Goal: Information Seeking & Learning: Learn about a topic

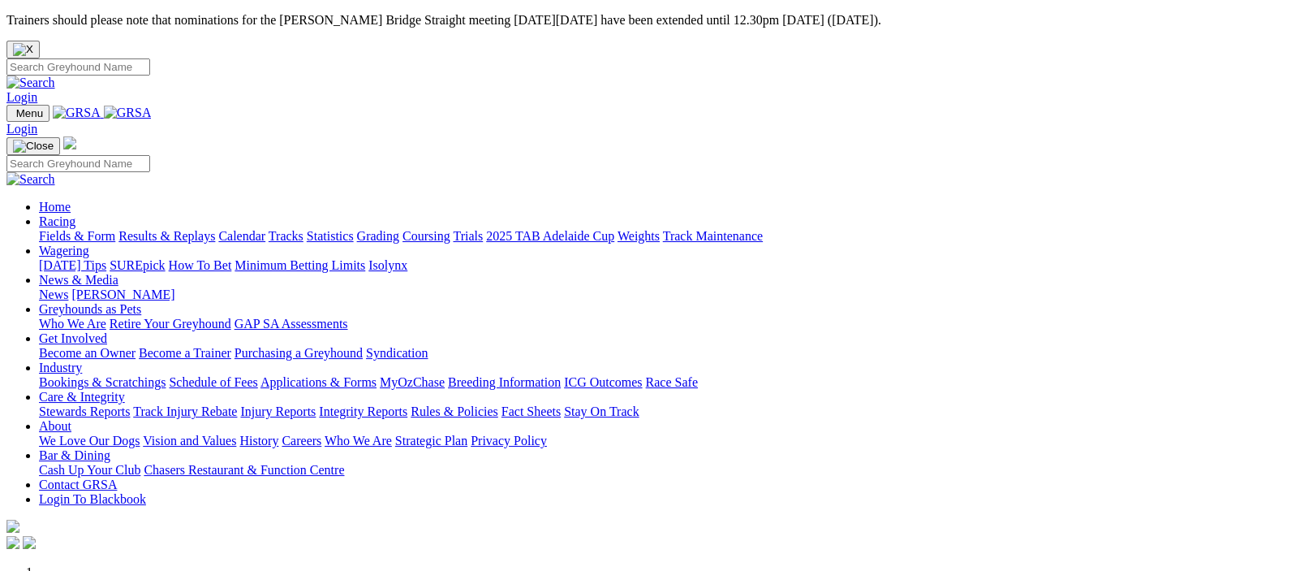
drag, startPoint x: 0, startPoint y: 0, endPoint x: 325, endPoint y: 87, distance: 336.8
click at [75, 214] on link "Racing" at bounding box center [57, 221] width 37 height 14
click at [152, 106] on img at bounding box center [128, 113] width 48 height 15
click at [75, 214] on link "Racing" at bounding box center [57, 221] width 37 height 14
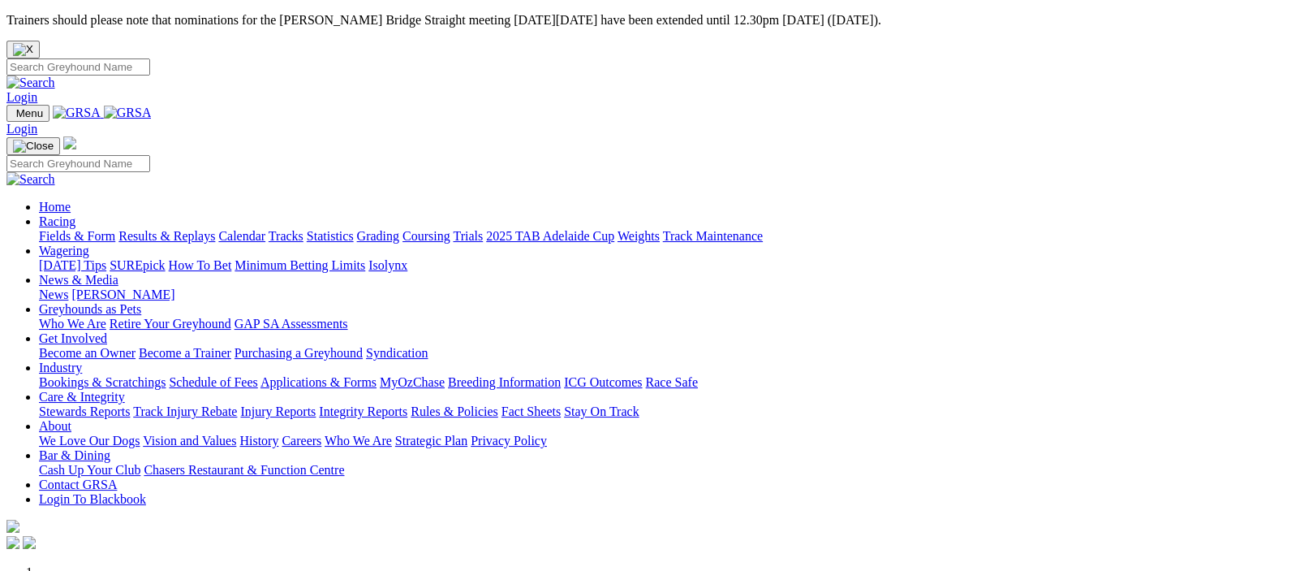
click at [152, 106] on img at bounding box center [128, 113] width 48 height 15
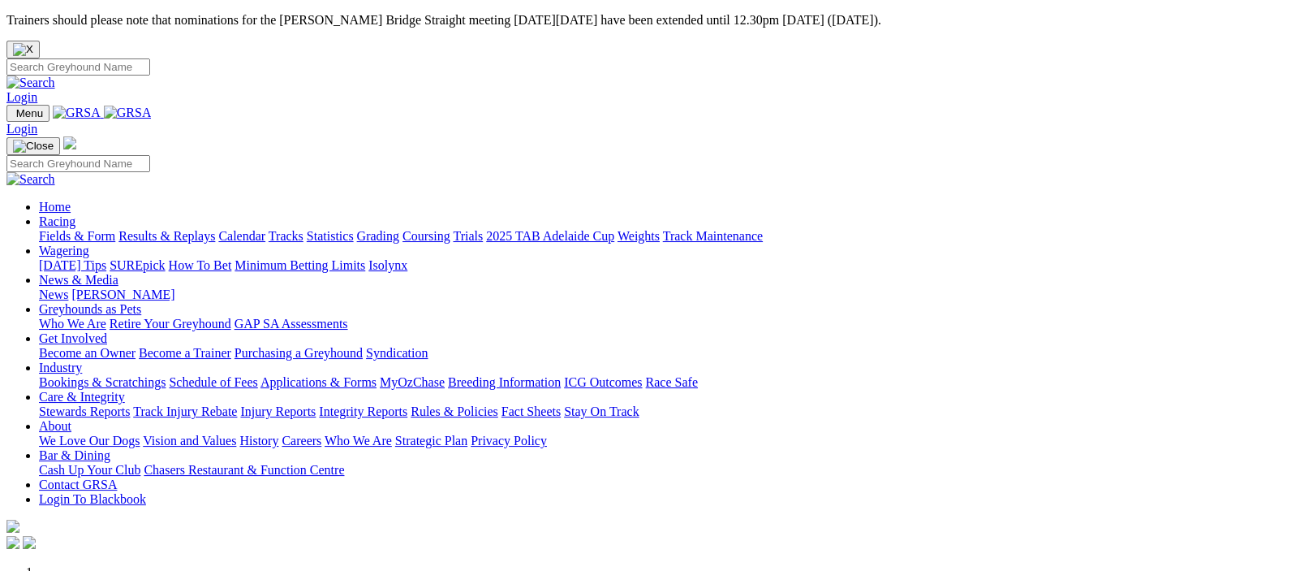
drag, startPoint x: 0, startPoint y: 0, endPoint x: 314, endPoint y: 82, distance: 324.6
click at [75, 214] on link "Racing" at bounding box center [57, 221] width 37 height 14
click at [152, 106] on img at bounding box center [128, 113] width 48 height 15
click at [75, 214] on link "Racing" at bounding box center [57, 221] width 37 height 14
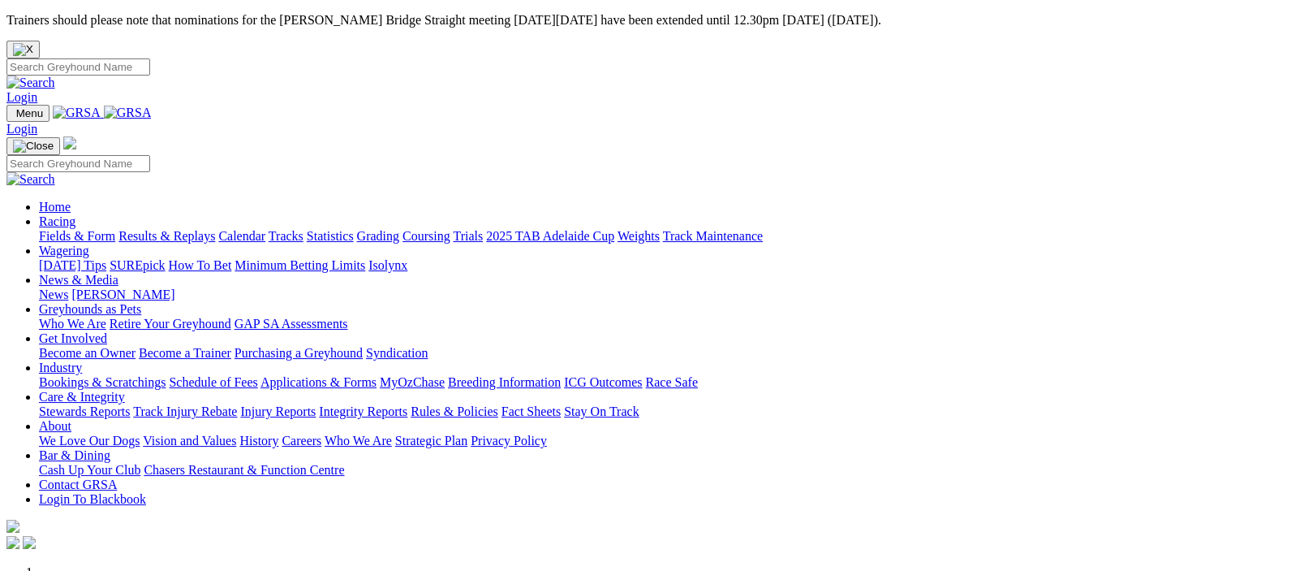
click at [60, 229] on link "Fields & Form" at bounding box center [77, 236] width 76 height 14
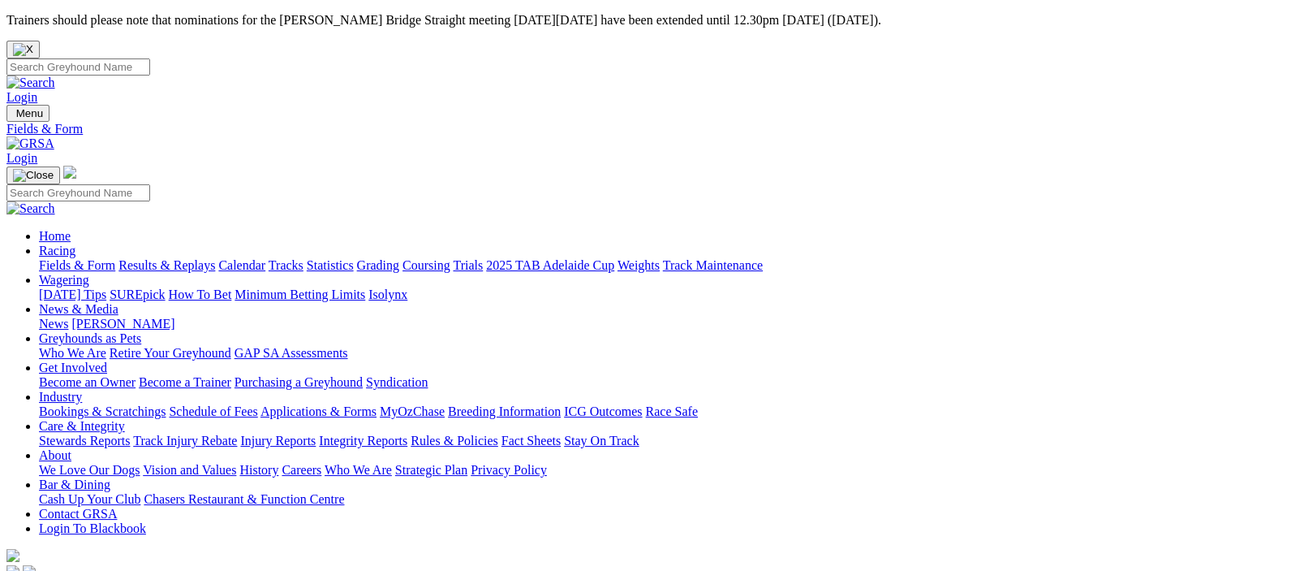
scroll to position [397, 0]
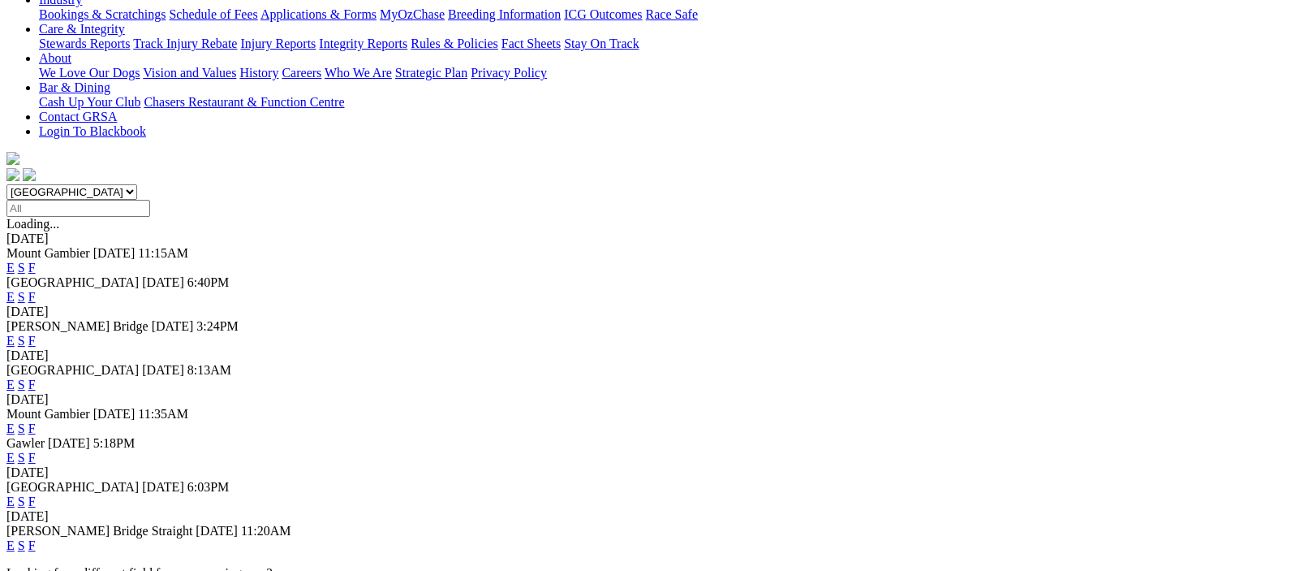
click at [36, 377] on link "F" at bounding box center [31, 384] width 7 height 14
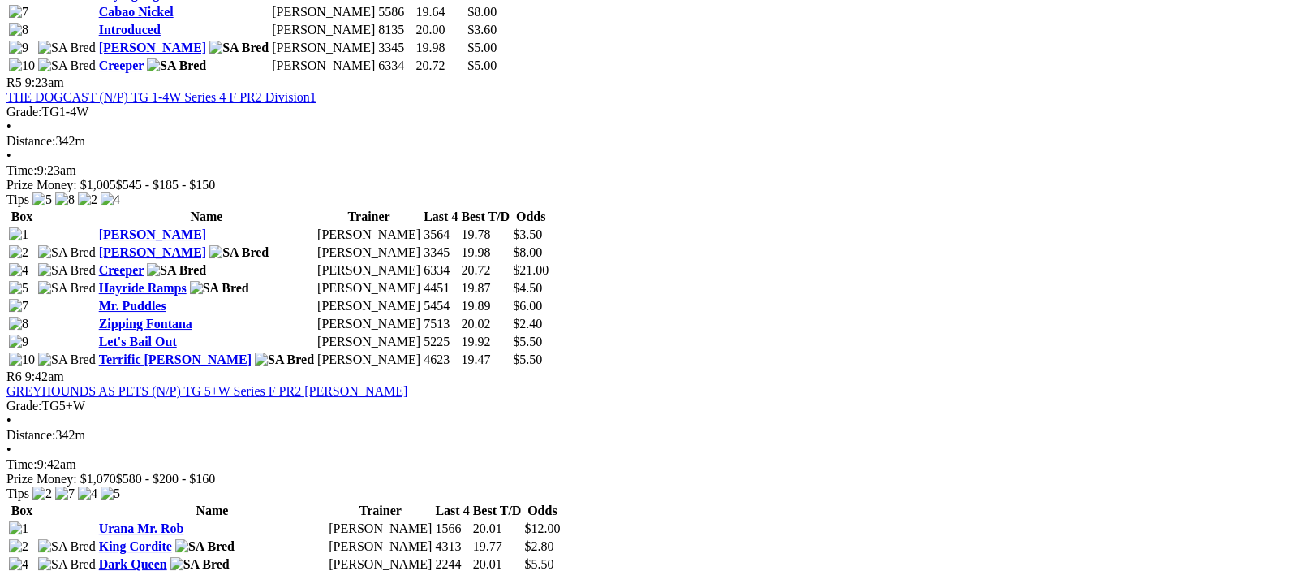
scroll to position [1587, 0]
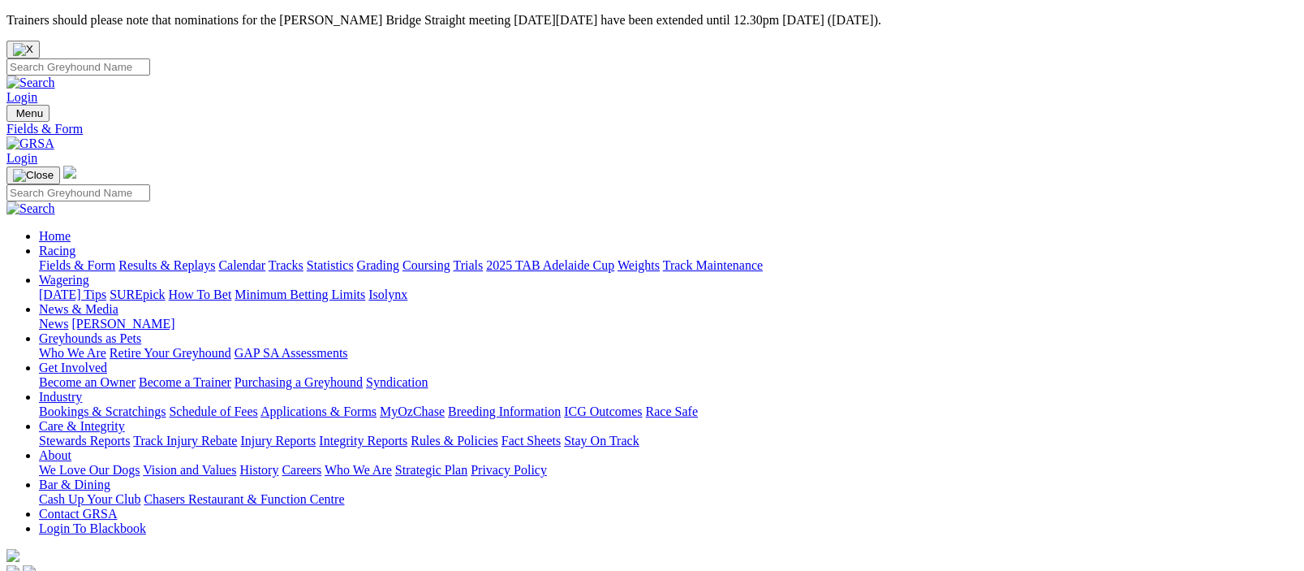
scroll to position [397, 0]
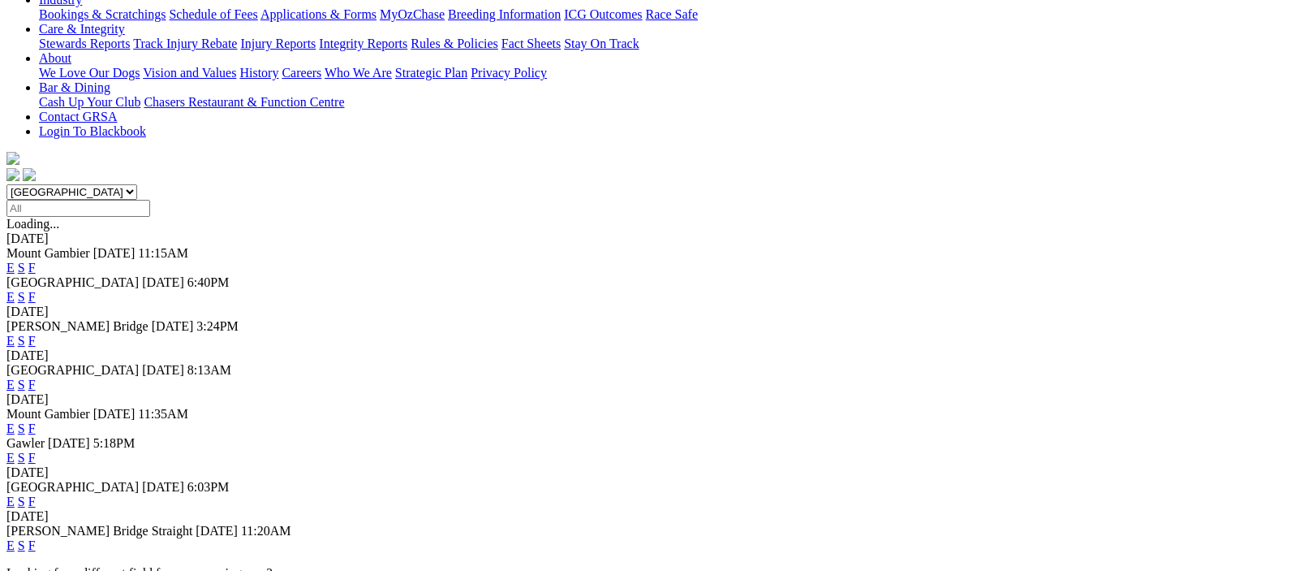
click at [36, 494] on link "F" at bounding box center [31, 501] width 7 height 14
